Goal: Information Seeking & Learning: Learn about a topic

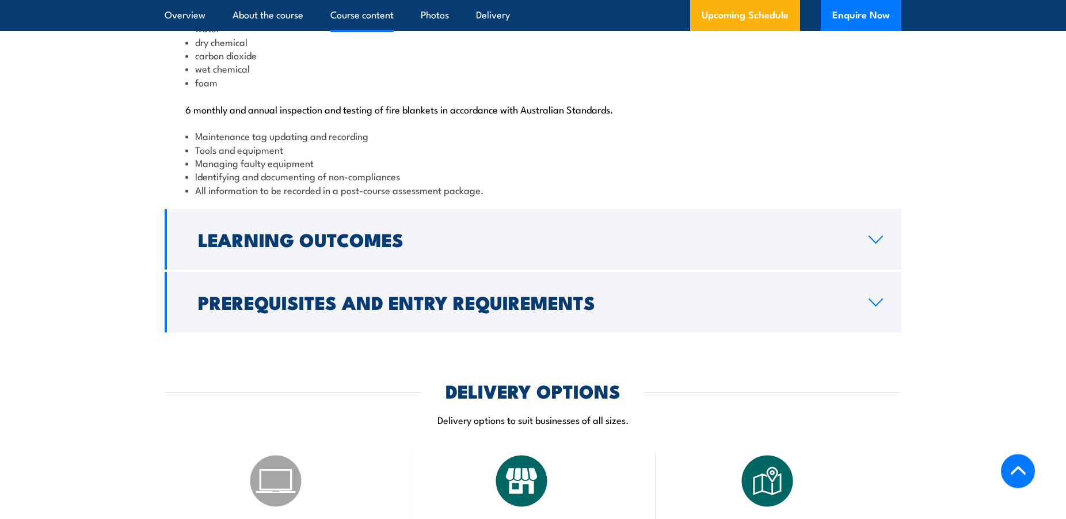
scroll to position [1291, 0]
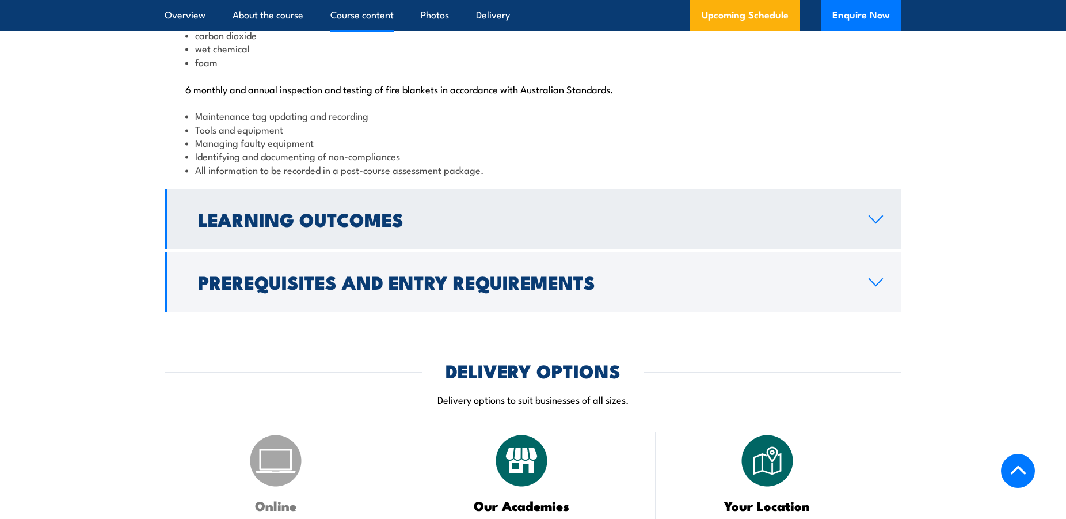
click at [881, 224] on icon at bounding box center [876, 219] width 16 height 9
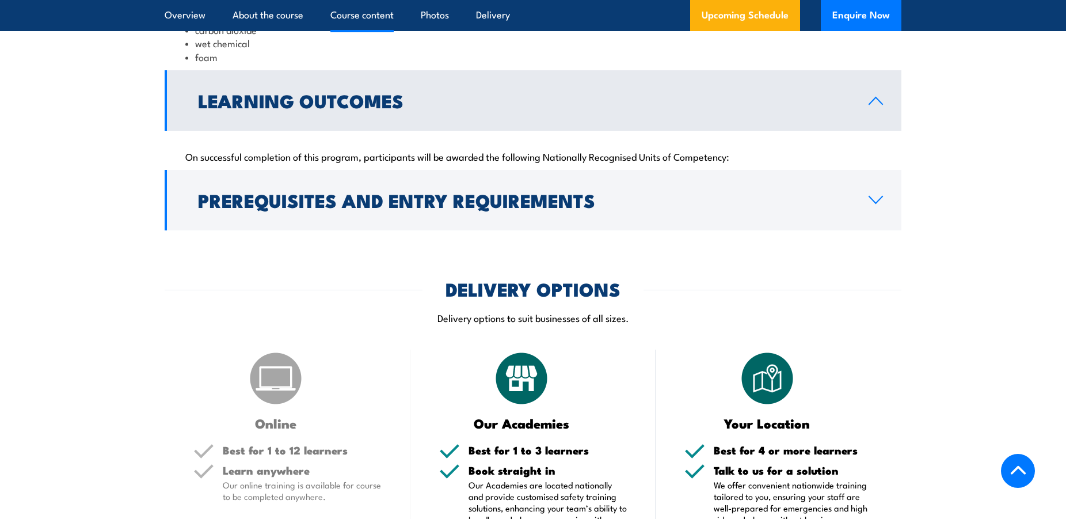
scroll to position [1287, 0]
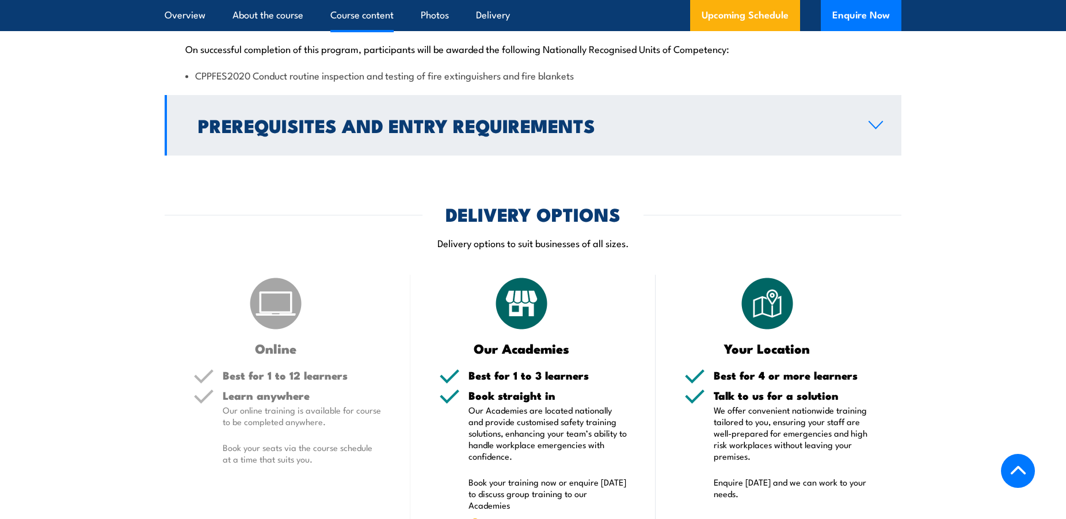
click at [879, 129] on icon at bounding box center [876, 124] width 16 height 9
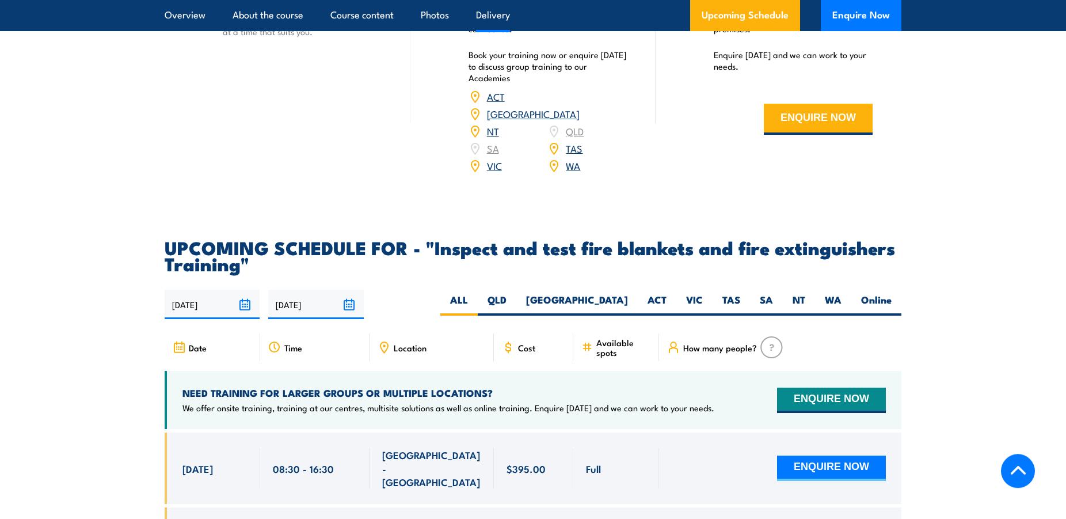
scroll to position [1815, 0]
click at [699, 315] on label "VIC" at bounding box center [694, 303] width 36 height 22
click at [703, 300] on input "VIC" at bounding box center [706, 295] width 7 height 7
radio input "true"
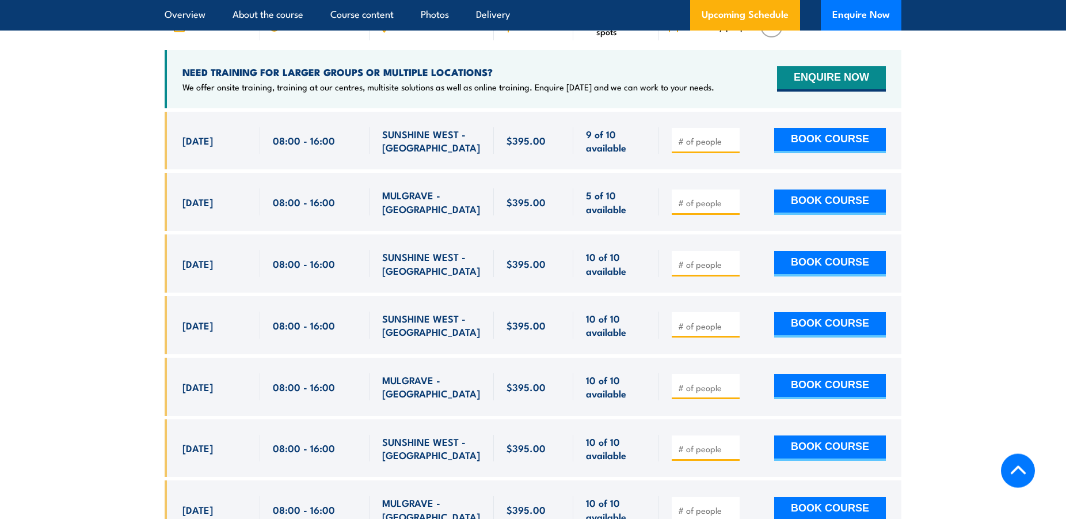
scroll to position [1903, 0]
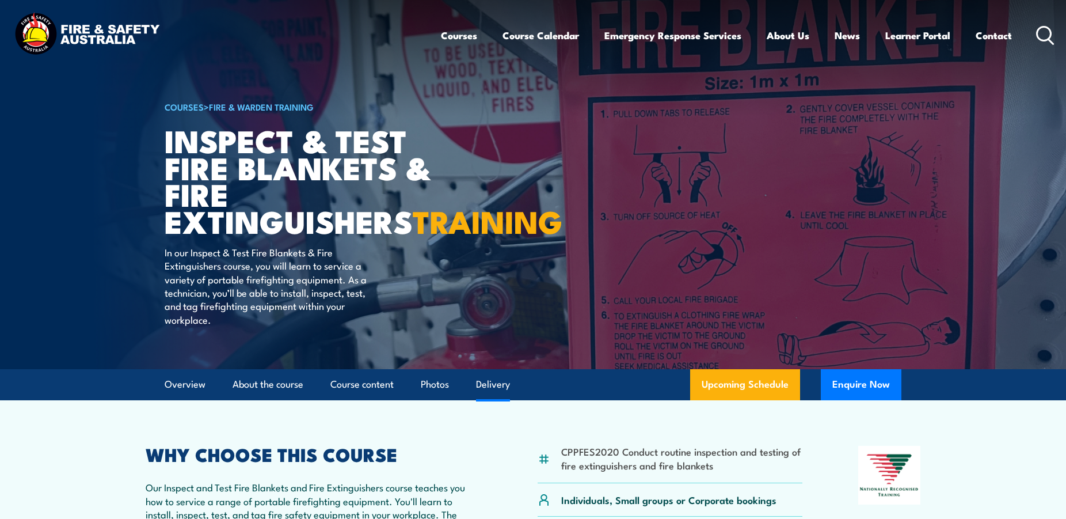
scroll to position [1815, 0]
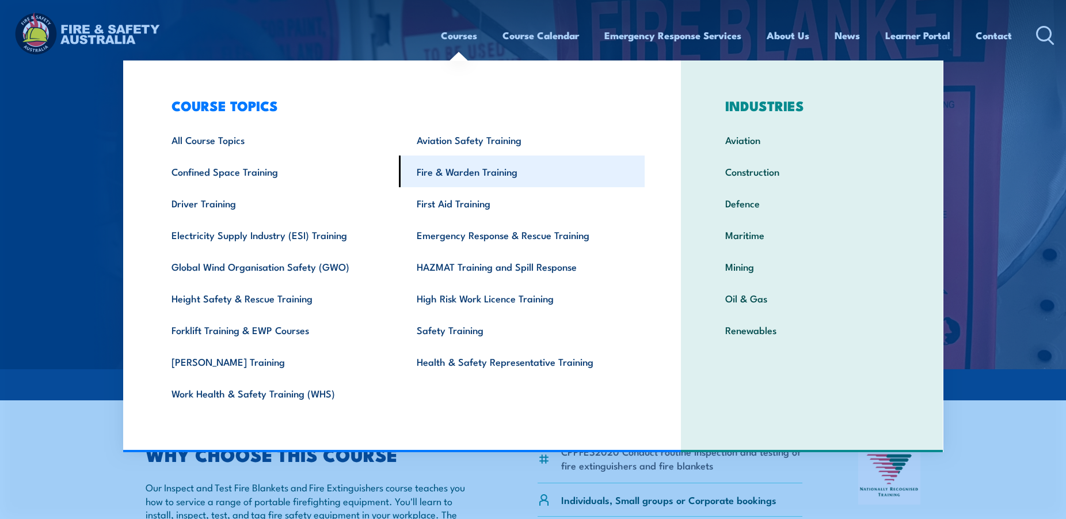
click at [476, 172] on link "Fire & Warden Training" at bounding box center [522, 171] width 246 height 32
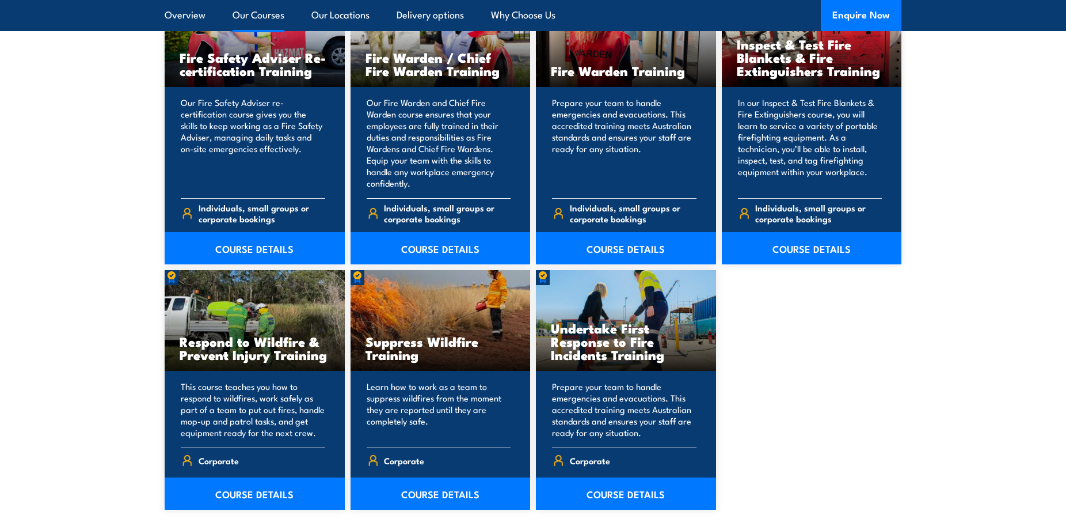
scroll to position [1585, 0]
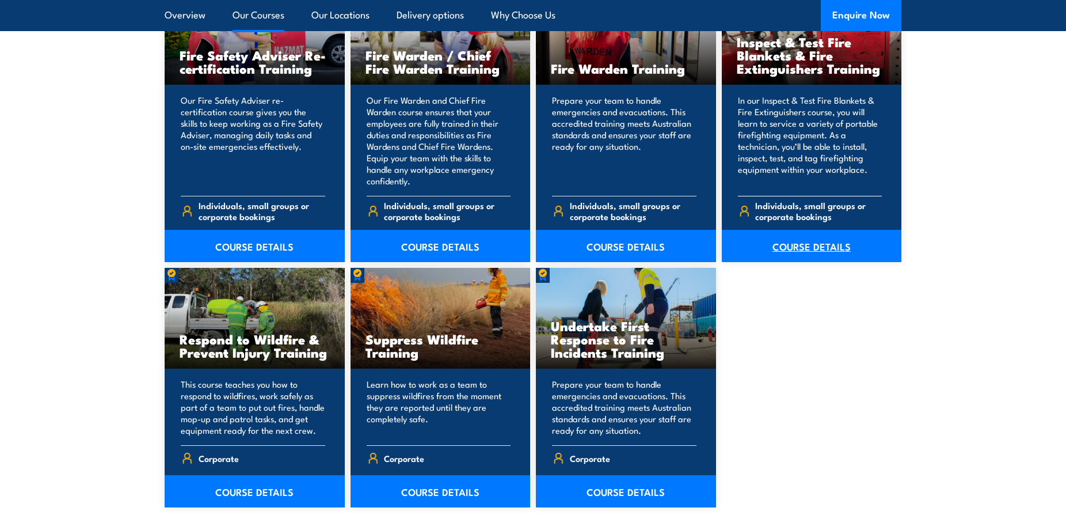
click at [823, 240] on link "COURSE DETAILS" at bounding box center [812, 246] width 180 height 32
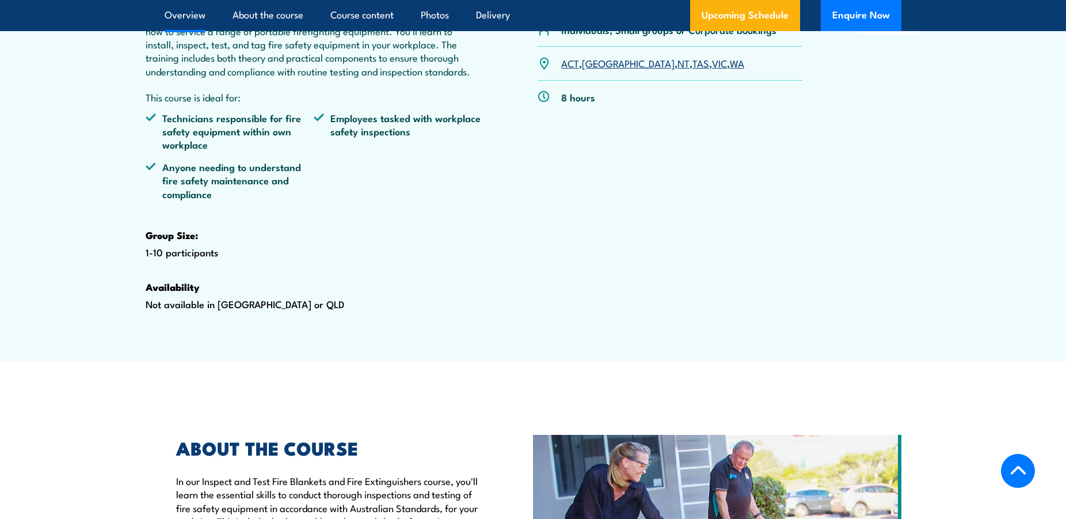
scroll to position [294, 0]
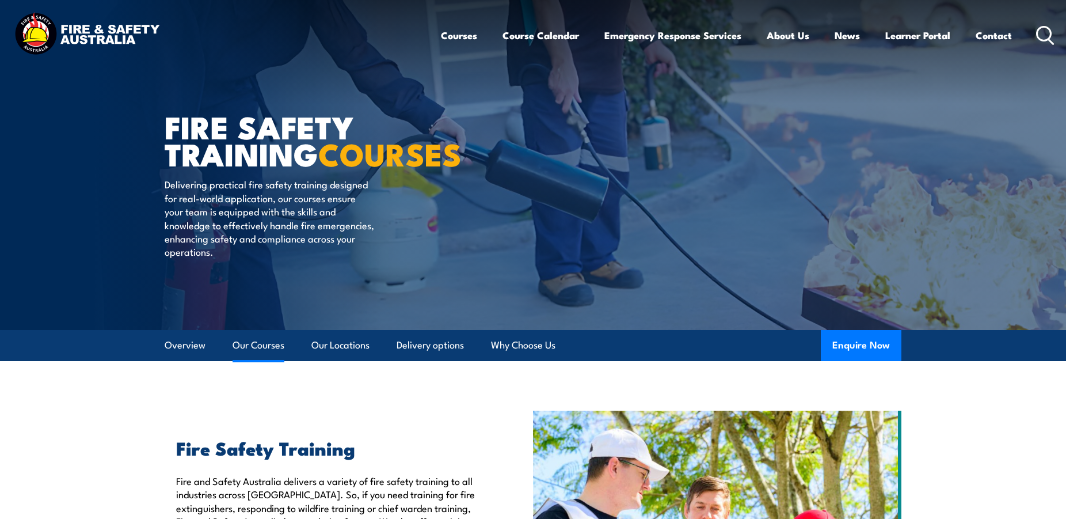
scroll to position [1585, 0]
